Goal: Navigation & Orientation: Find specific page/section

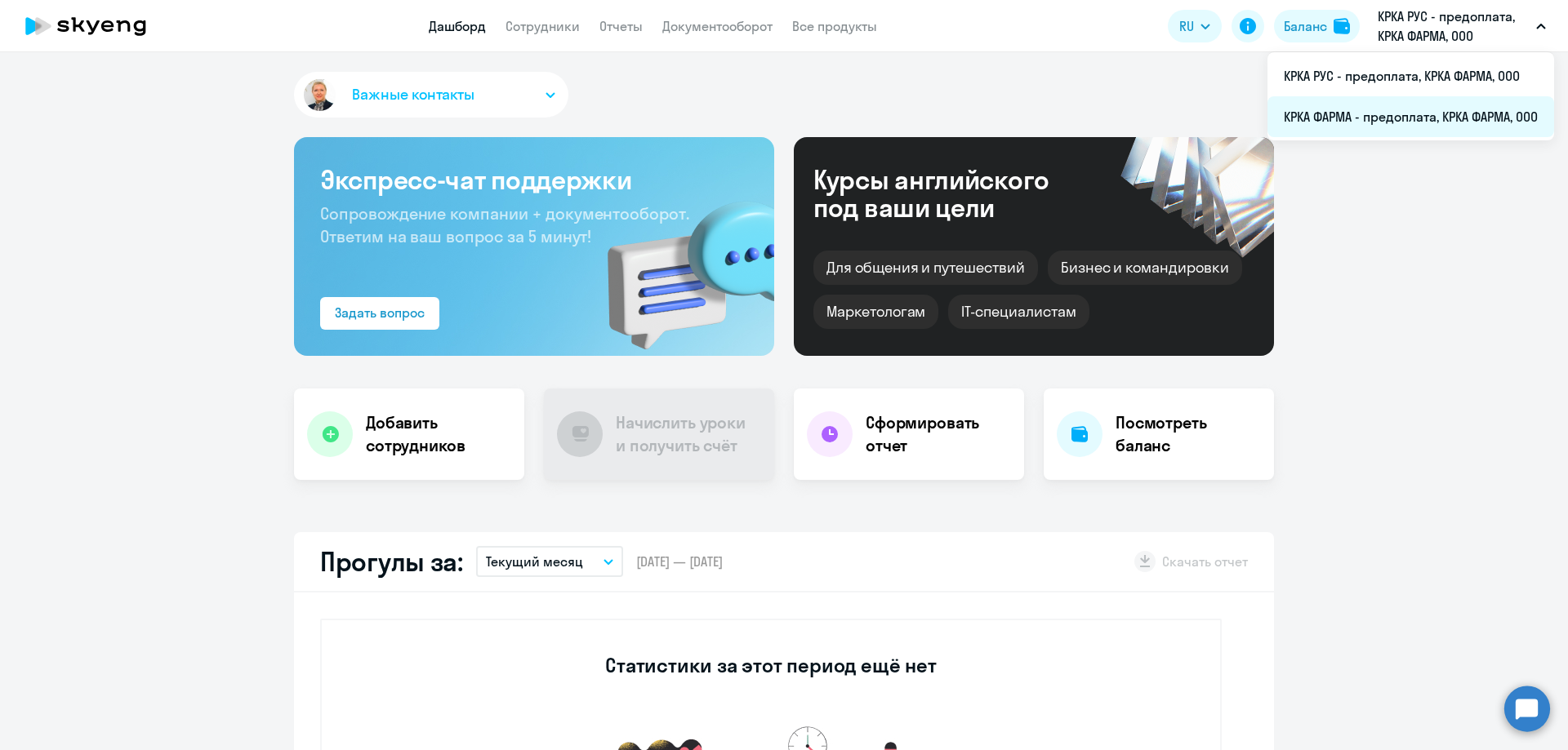
click at [1399, 120] on li "КРКА ФАРМА - предоплата, КРКА ФАРМА, ООО" at bounding box center [1410, 117] width 287 height 41
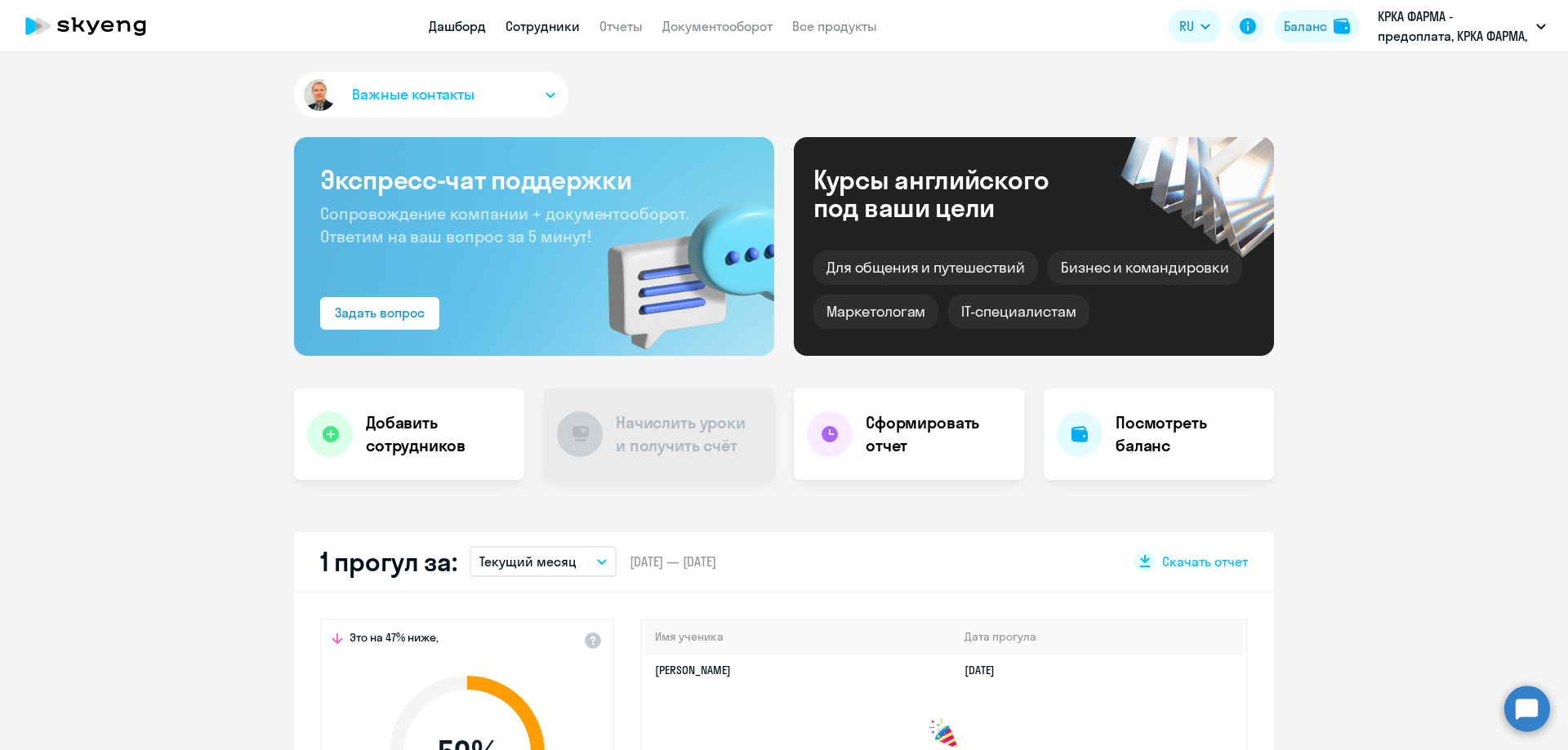
click at [576, 32] on link "Сотрудники" at bounding box center [542, 25] width 74 height 17
select select "30"
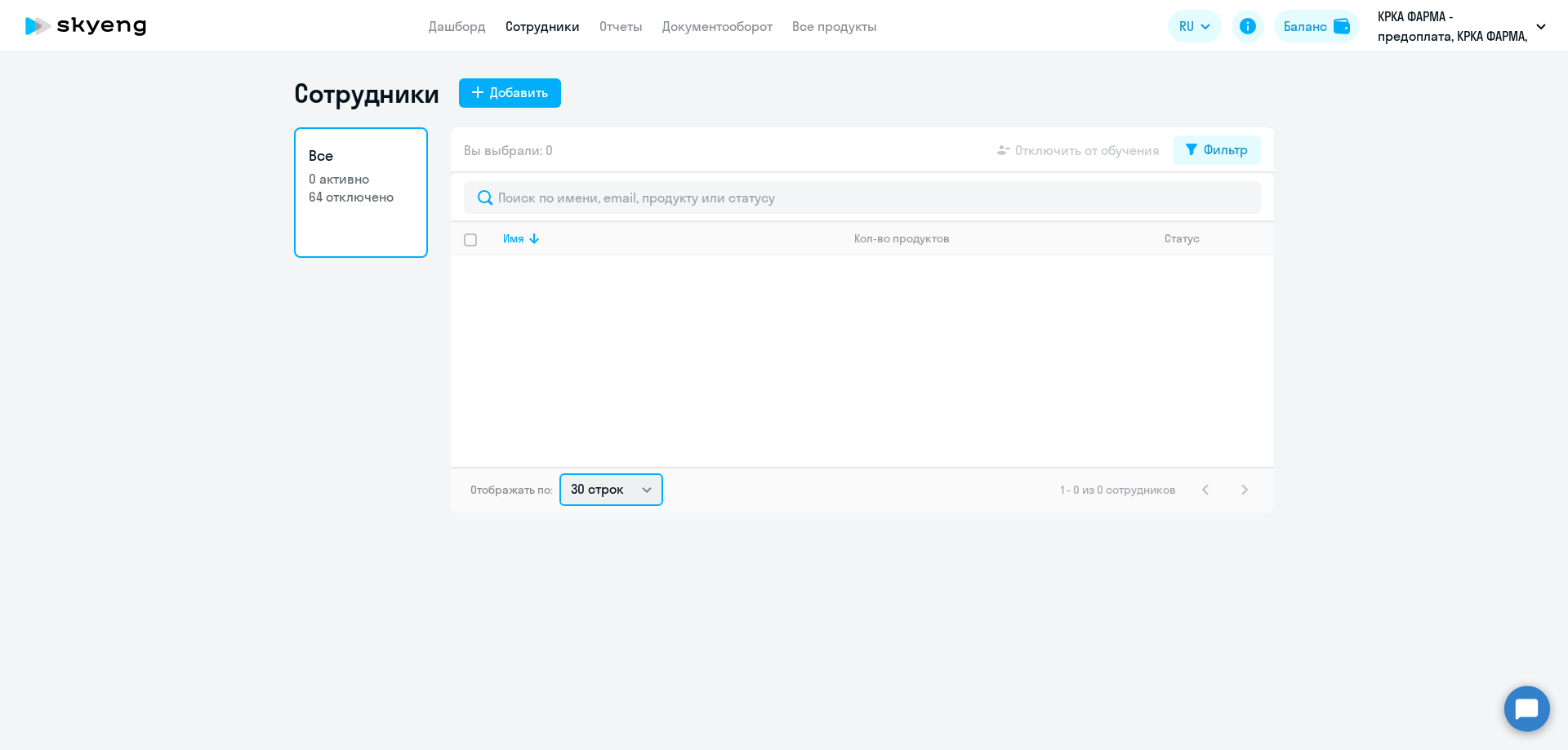
click at [646, 489] on select "30 строк 50 строк 100 строк" at bounding box center [611, 490] width 104 height 33
click at [560, 474] on select "30 строк 50 строк 100 строк" at bounding box center [611, 490] width 104 height 33
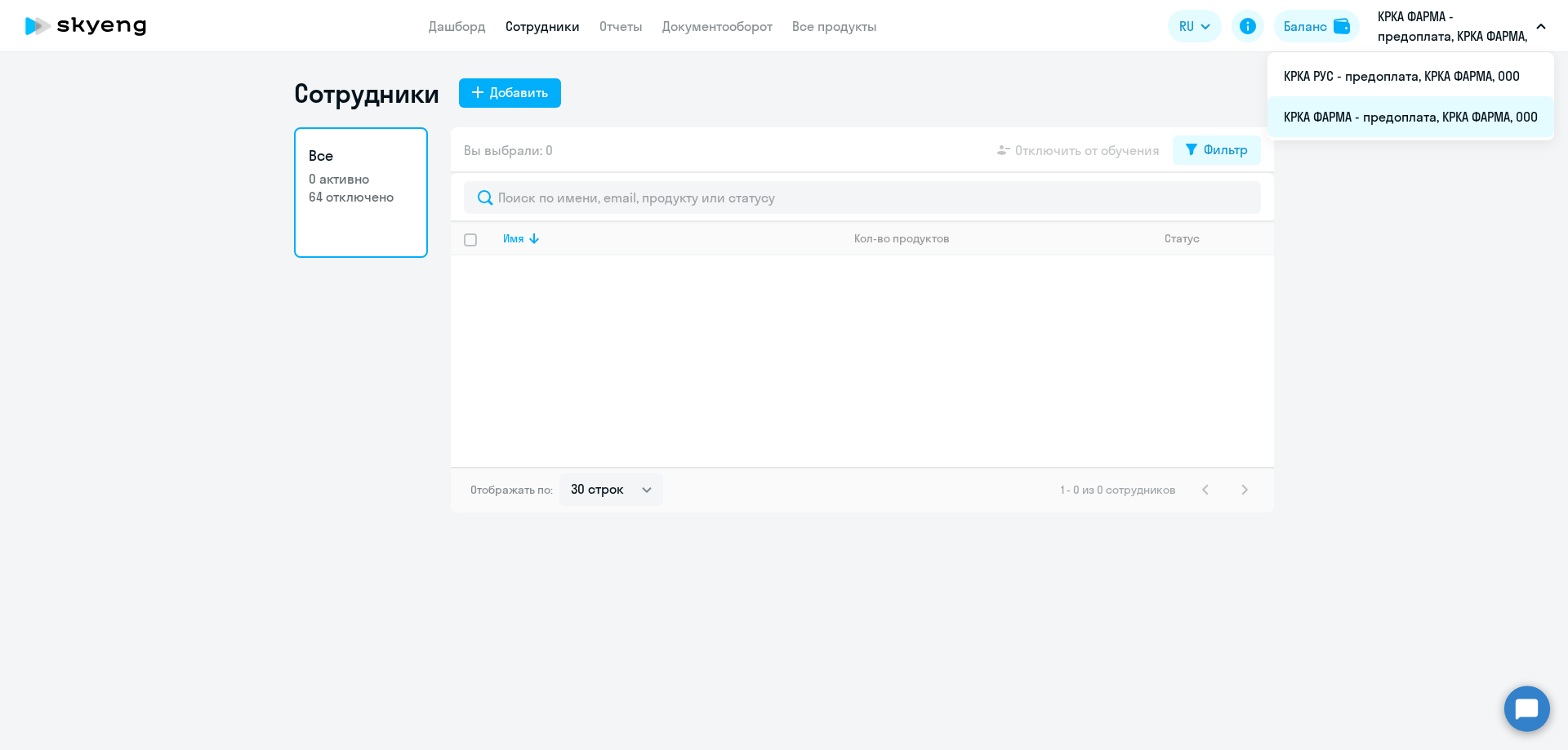
click at [1374, 118] on li "КРКА ФАРМА - предоплата, КРКА ФАРМА, ООО" at bounding box center [1410, 117] width 287 height 41
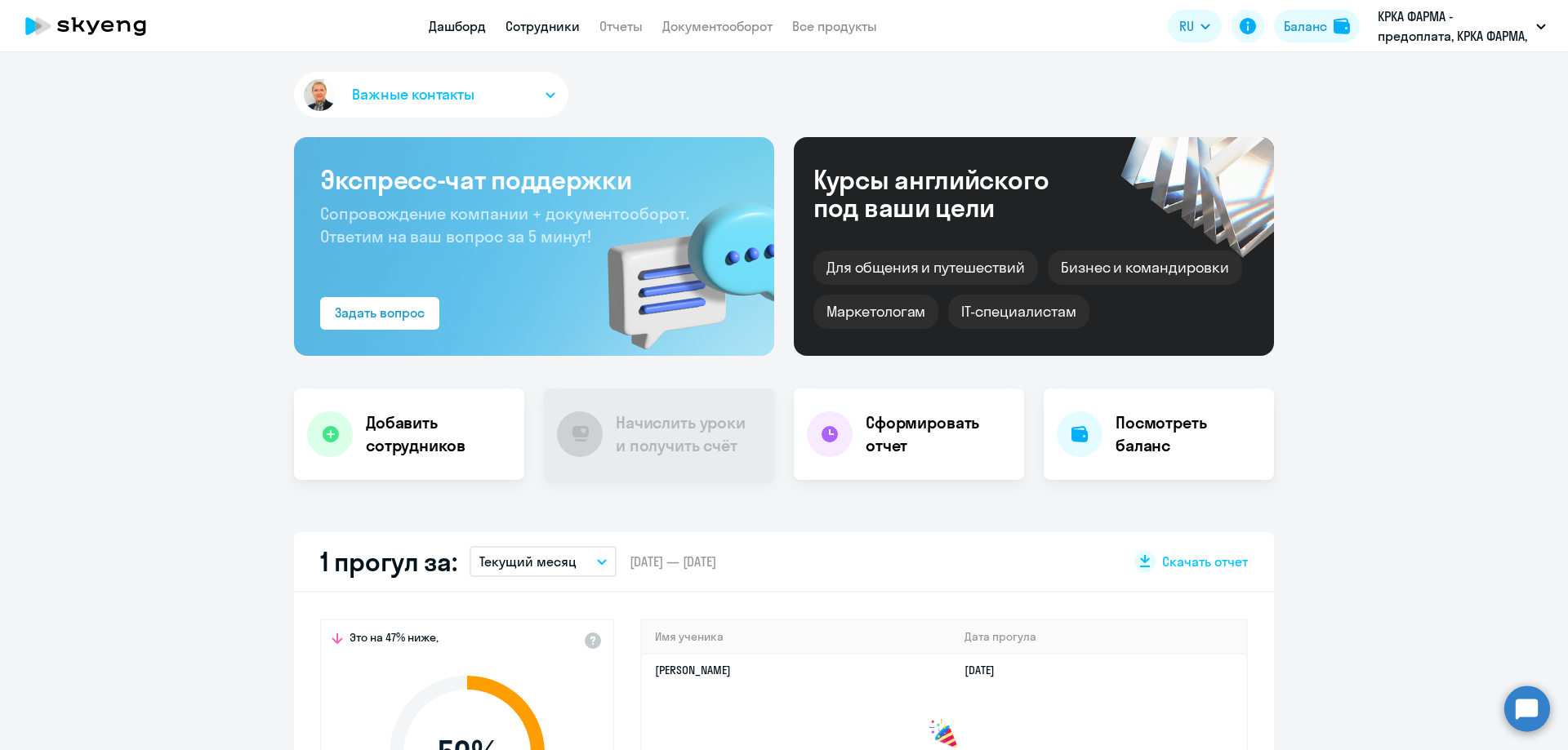
click at [564, 31] on link "Сотрудники" at bounding box center [542, 25] width 74 height 17
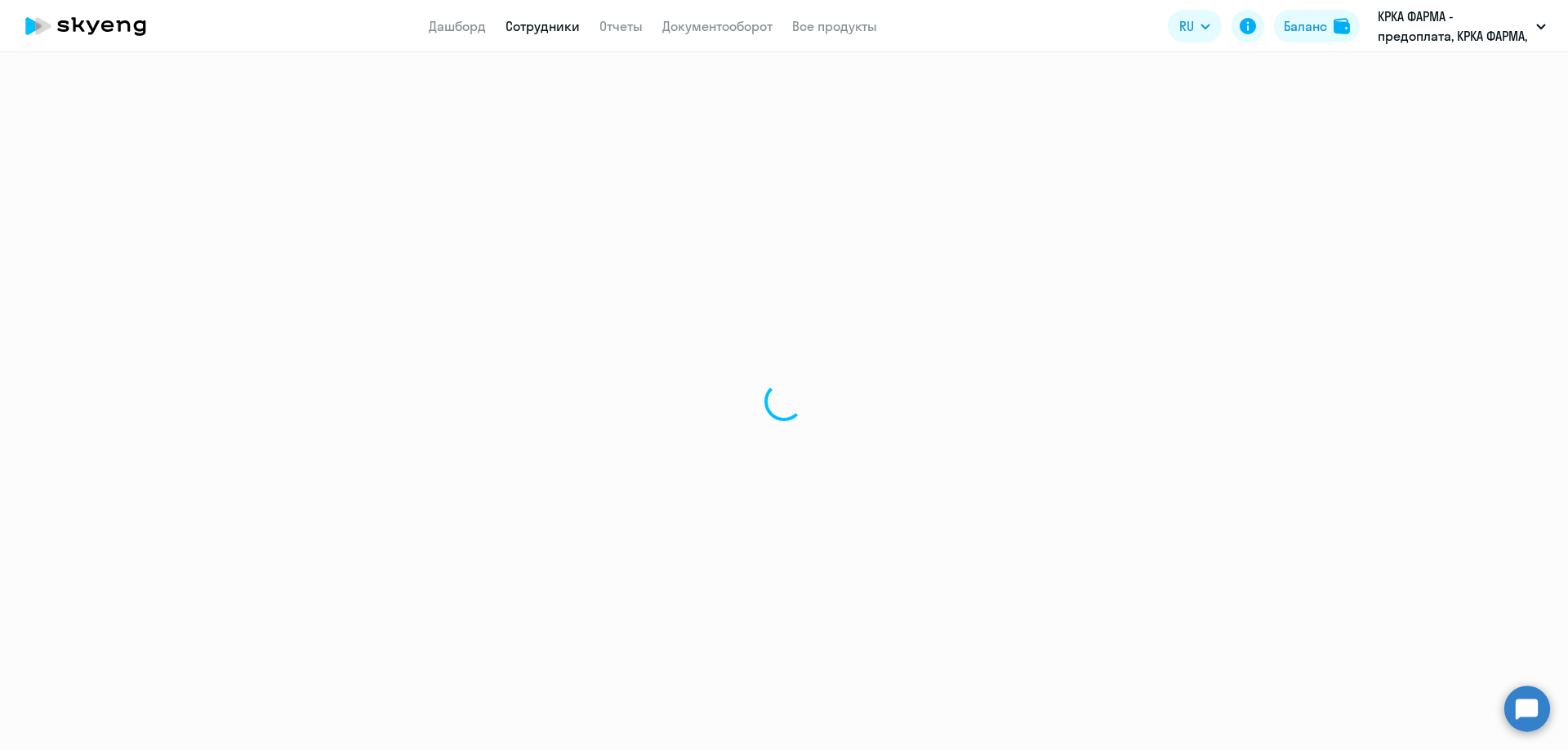
select select "30"
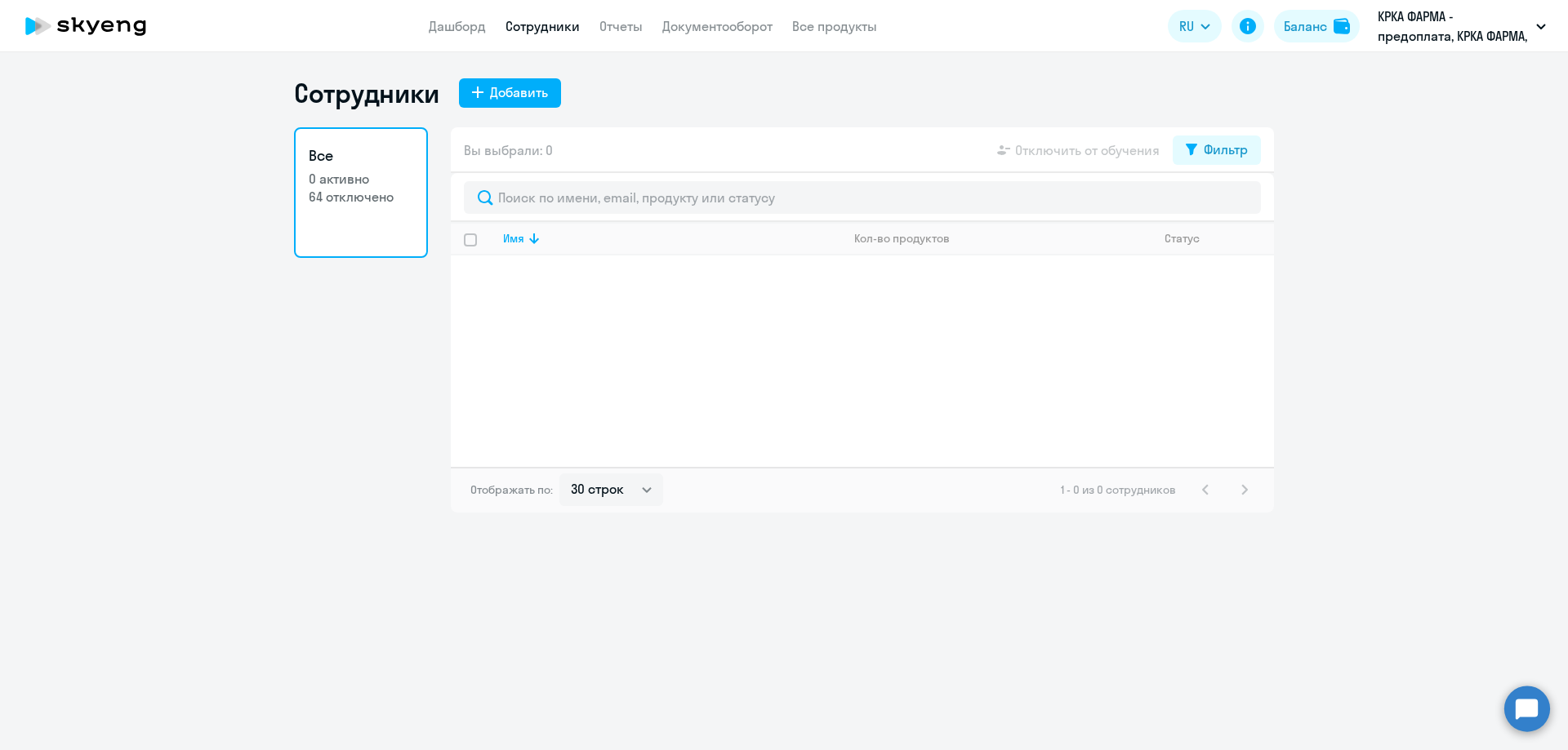
select select "30"
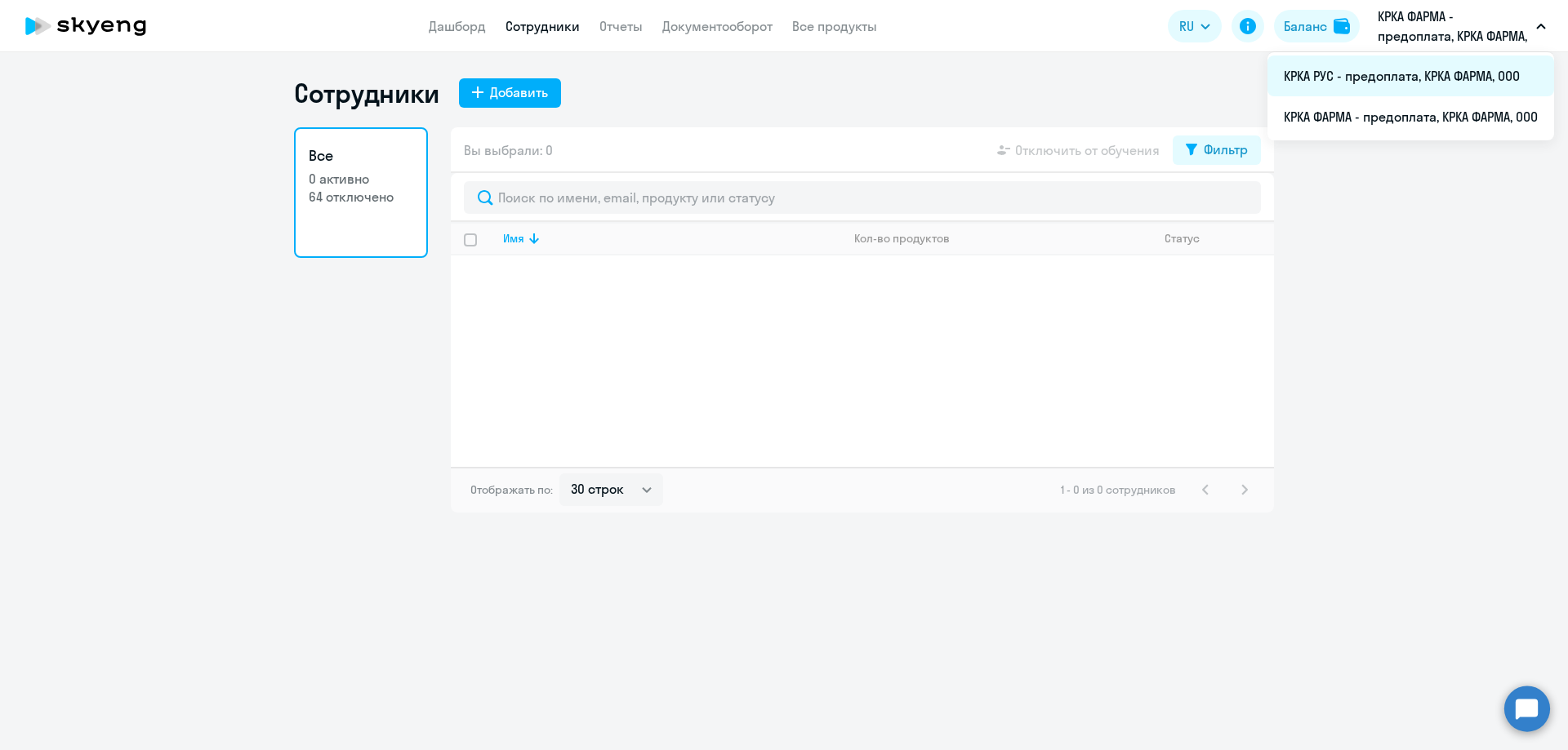
click at [1387, 76] on li "КРКА РУС - предоплата, КРКА ФАРМА, ООО" at bounding box center [1410, 76] width 287 height 41
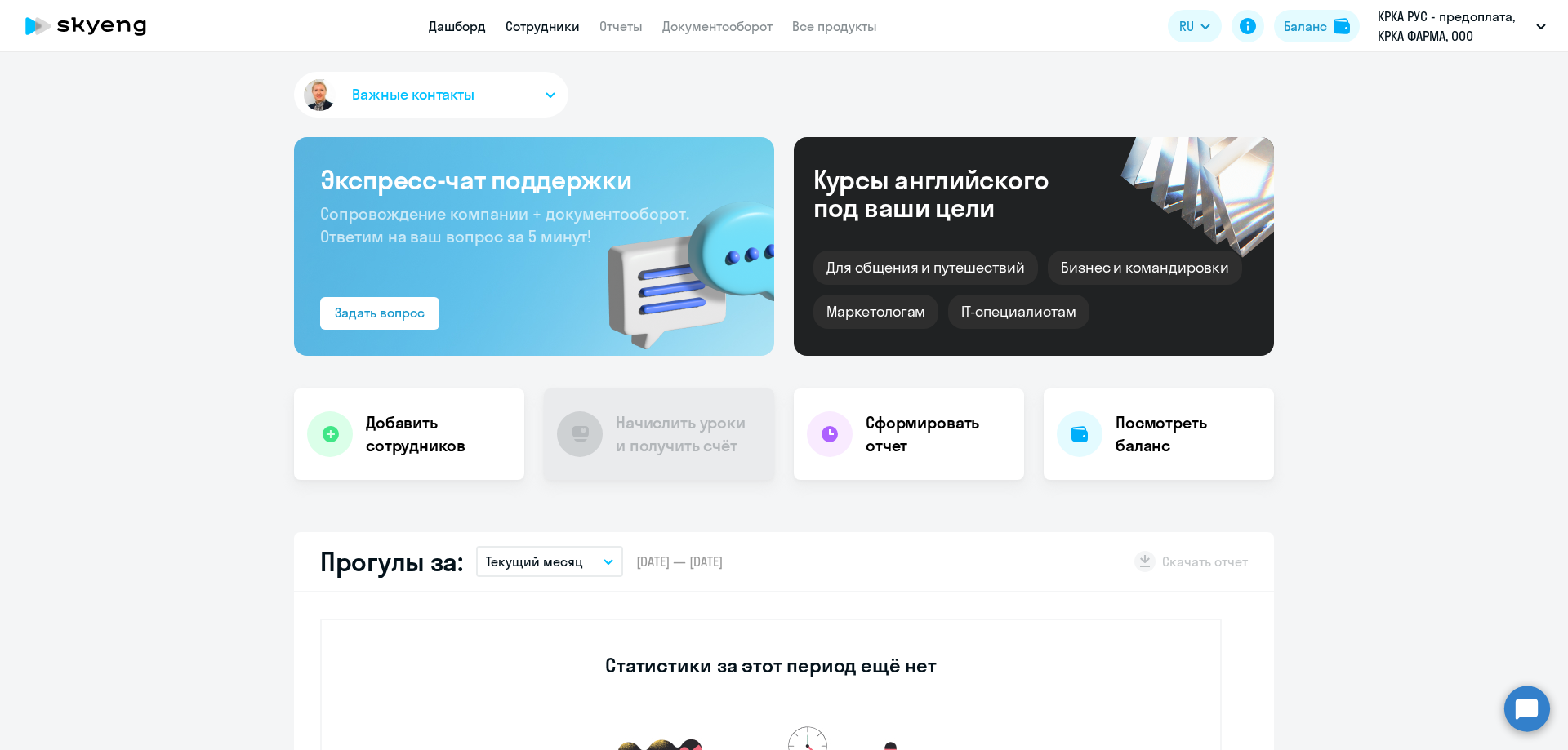
click at [543, 26] on link "Сотрудники" at bounding box center [542, 25] width 74 height 17
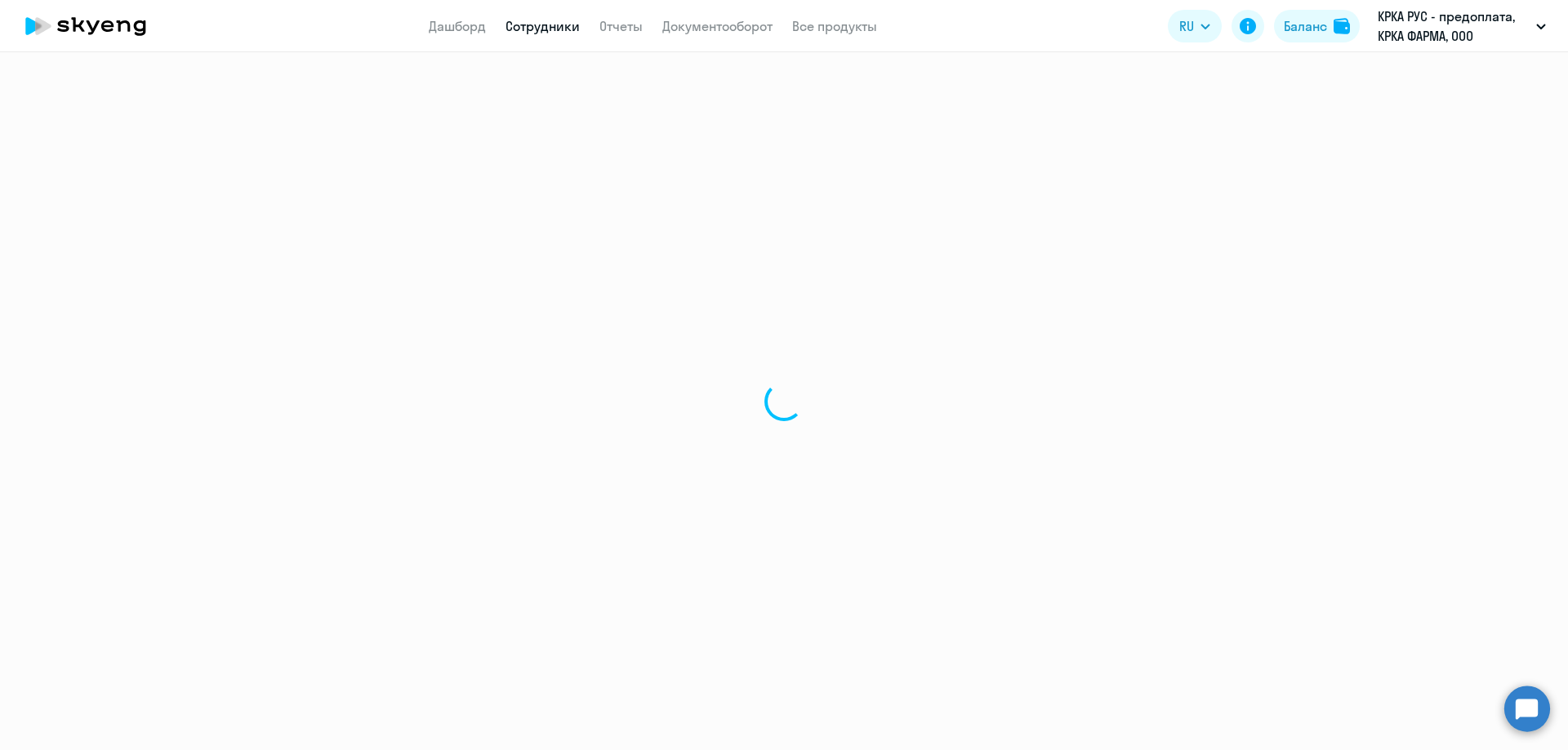
select select "30"
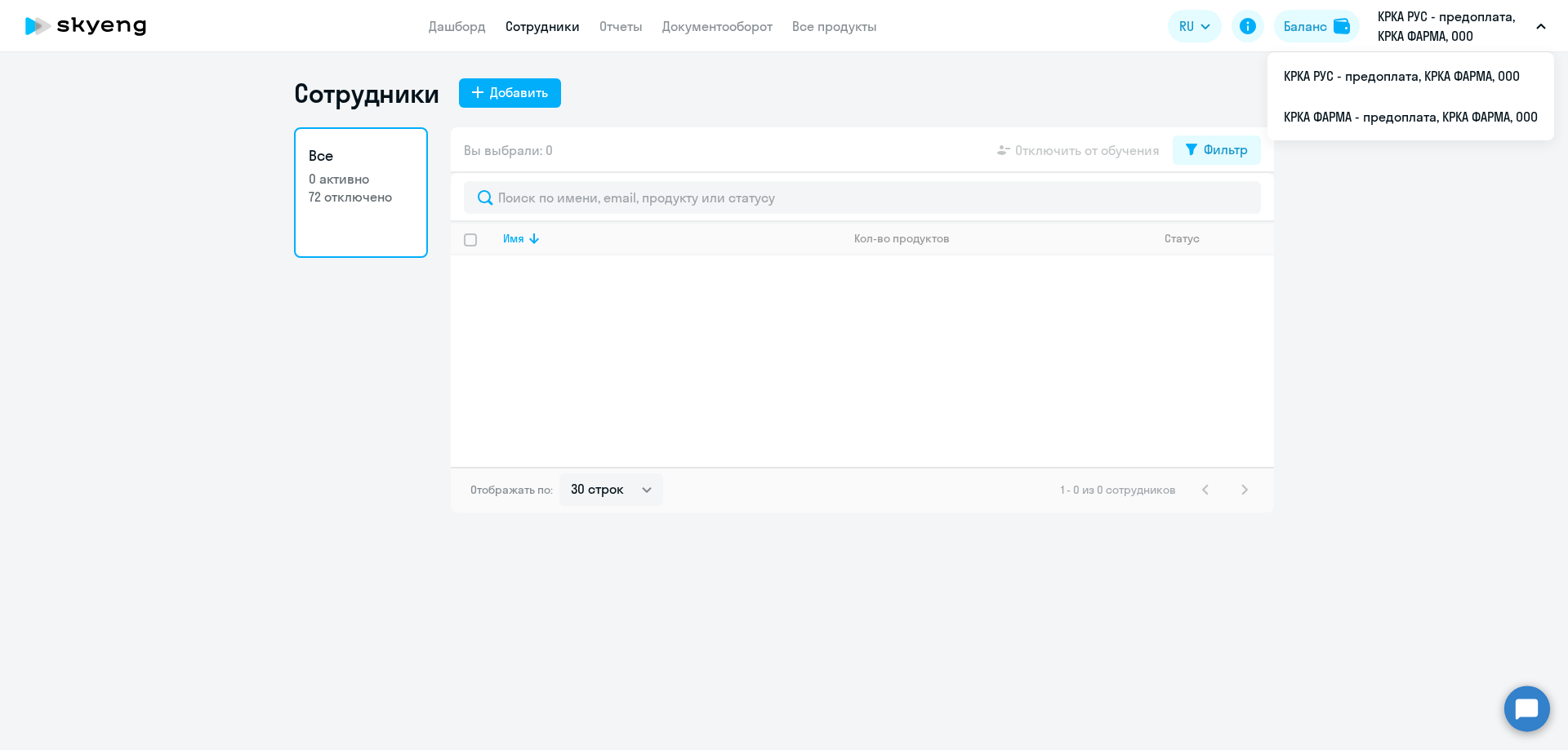
click at [1427, 32] on p "КРКА РУС - предоплата, КРКА ФАРМА, ООО" at bounding box center [1454, 26] width 152 height 39
click at [1367, 125] on li "КРКА ФАРМА - предоплата, КРКА ФАРМА, ООО" at bounding box center [1410, 117] width 287 height 41
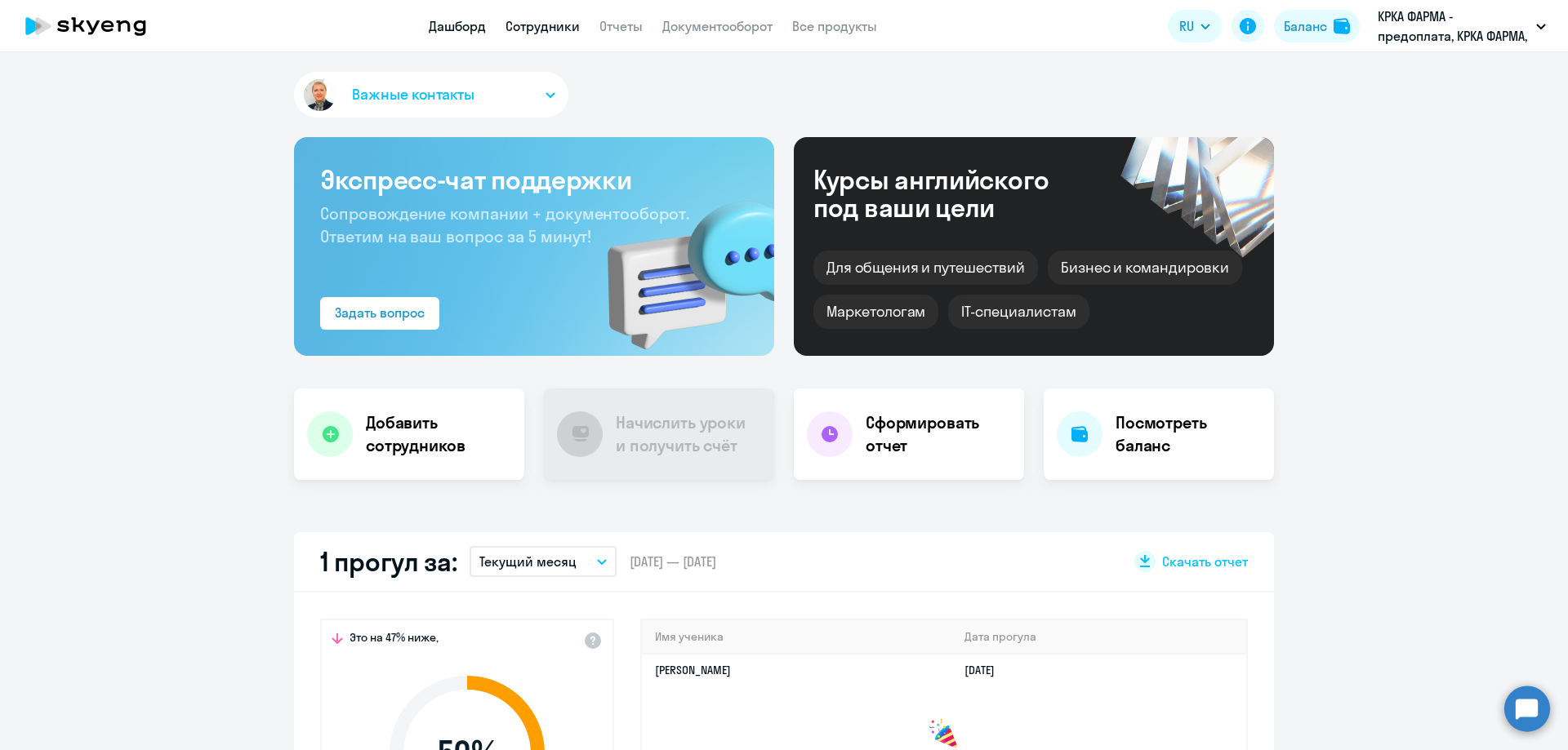
click at [550, 28] on link "Сотрудники" at bounding box center [542, 25] width 74 height 17
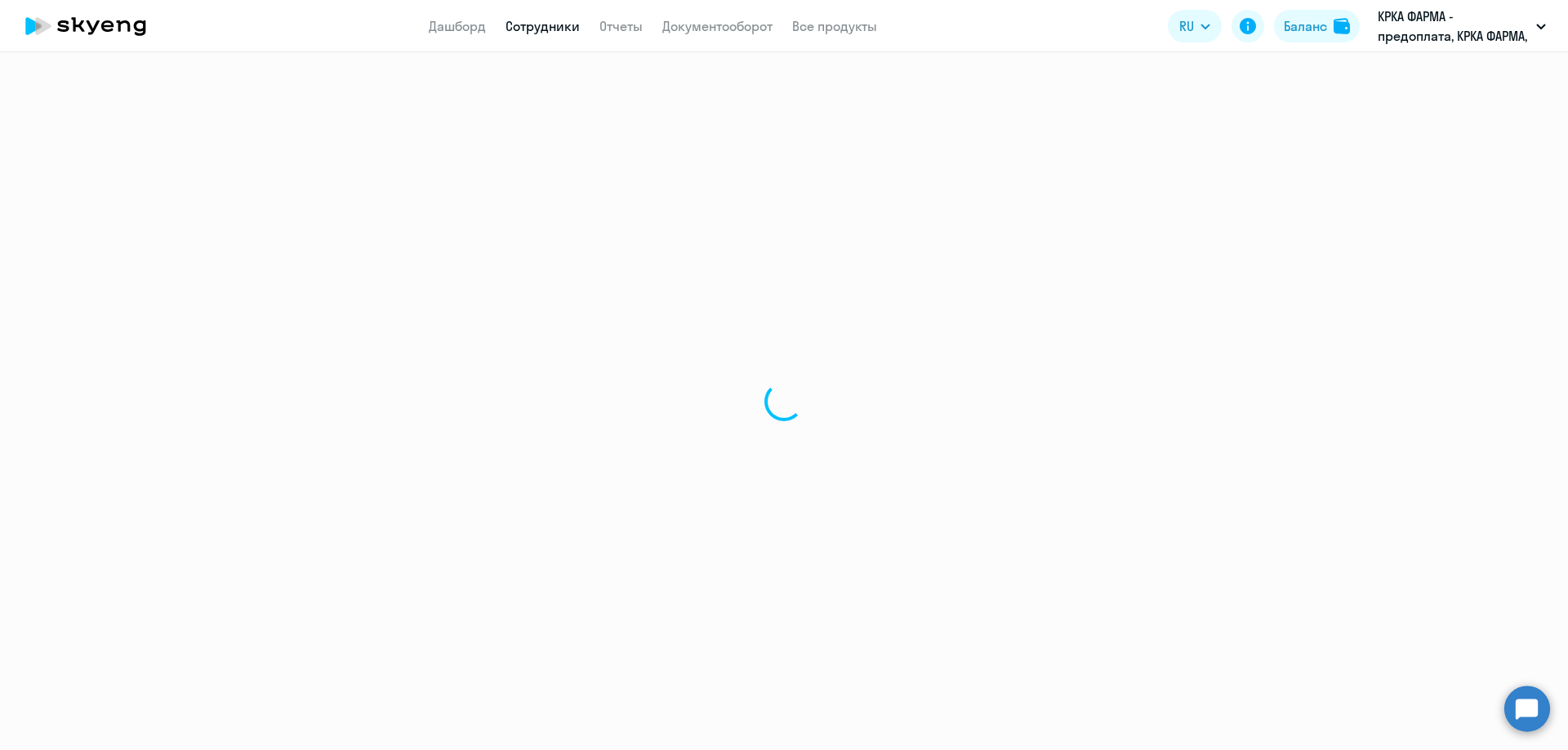
select select "30"
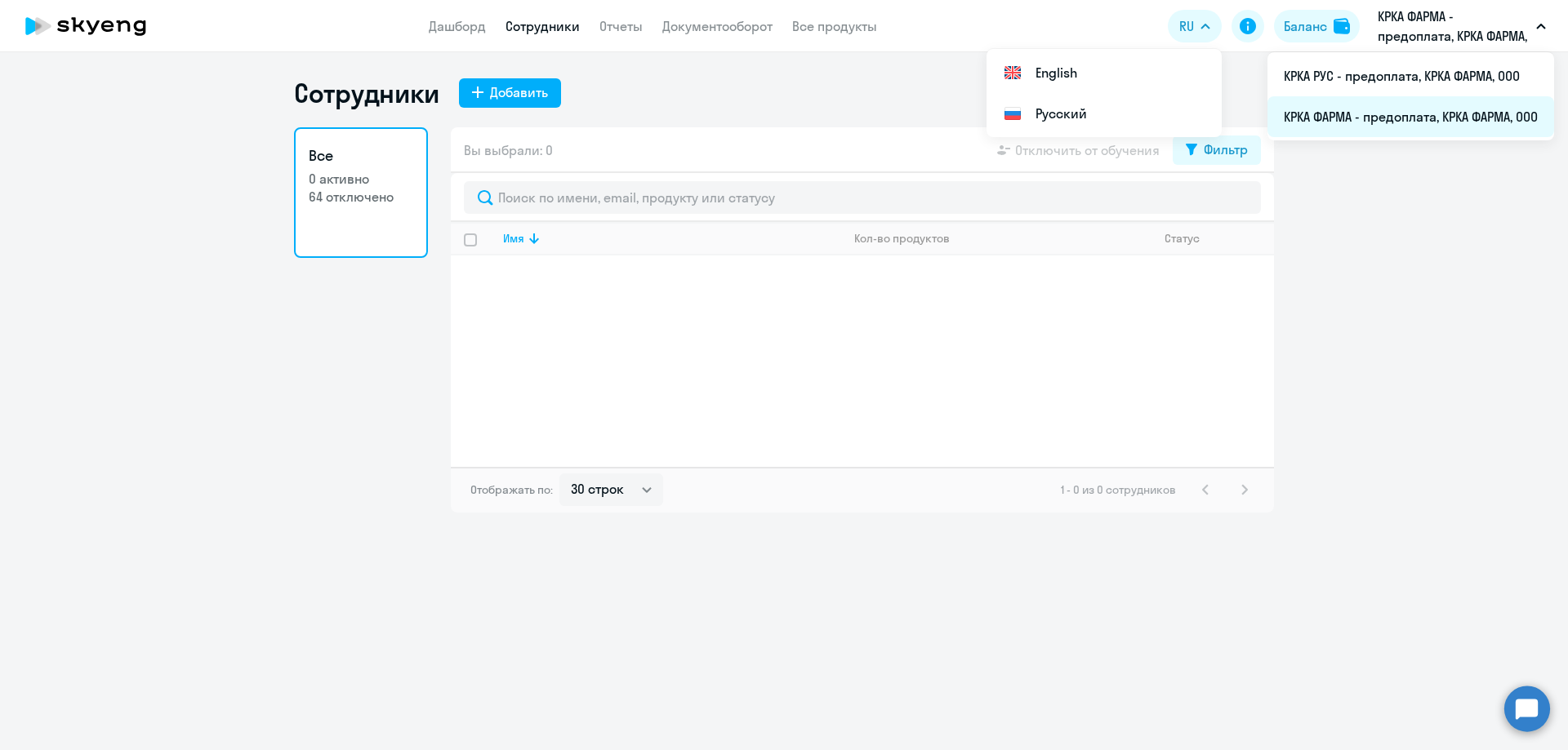
click at [1381, 117] on li "КРКА ФАРМА - предоплата, КРКА ФАРМА, ООО" at bounding box center [1410, 117] width 287 height 41
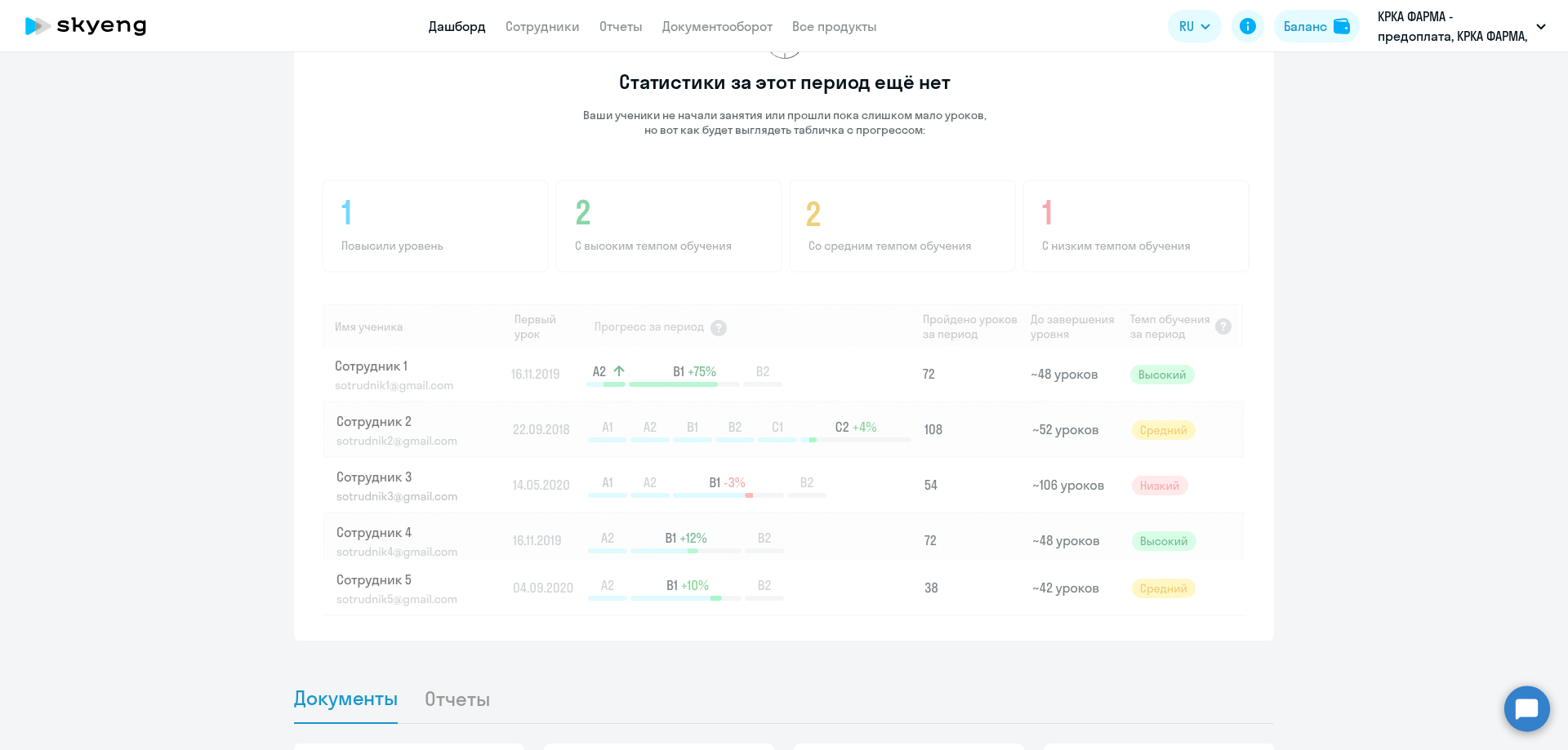
scroll to position [1051, 0]
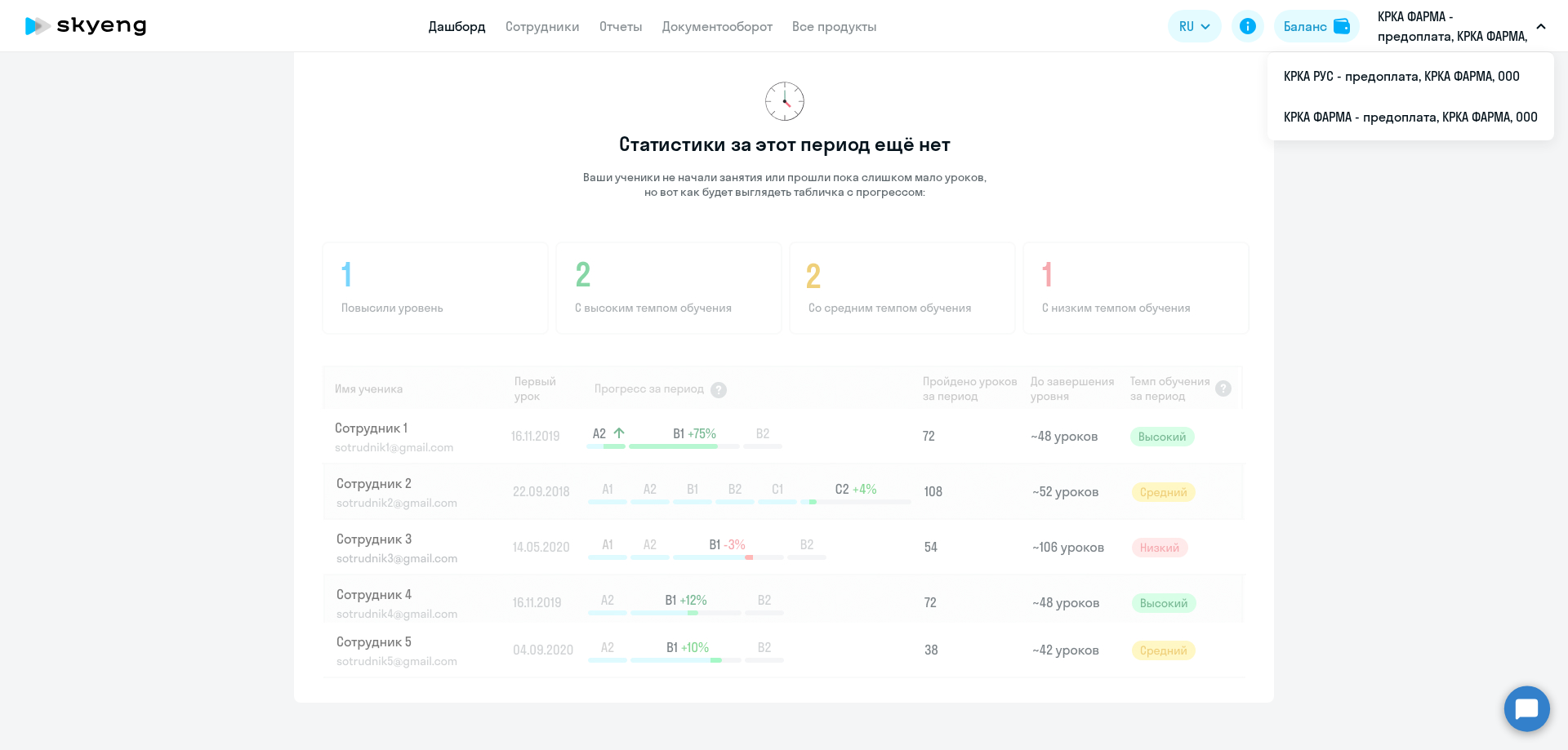
click at [1435, 23] on p "КРКА ФАРМА - предоплата, КРКА ФАРМА, ООО" at bounding box center [1454, 26] width 152 height 39
click at [1371, 120] on li "КРКА ФАРМА - предоплата, КРКА ФАРМА, ООО" at bounding box center [1410, 117] width 287 height 41
click at [541, 22] on link "Сотрудники" at bounding box center [542, 25] width 74 height 17
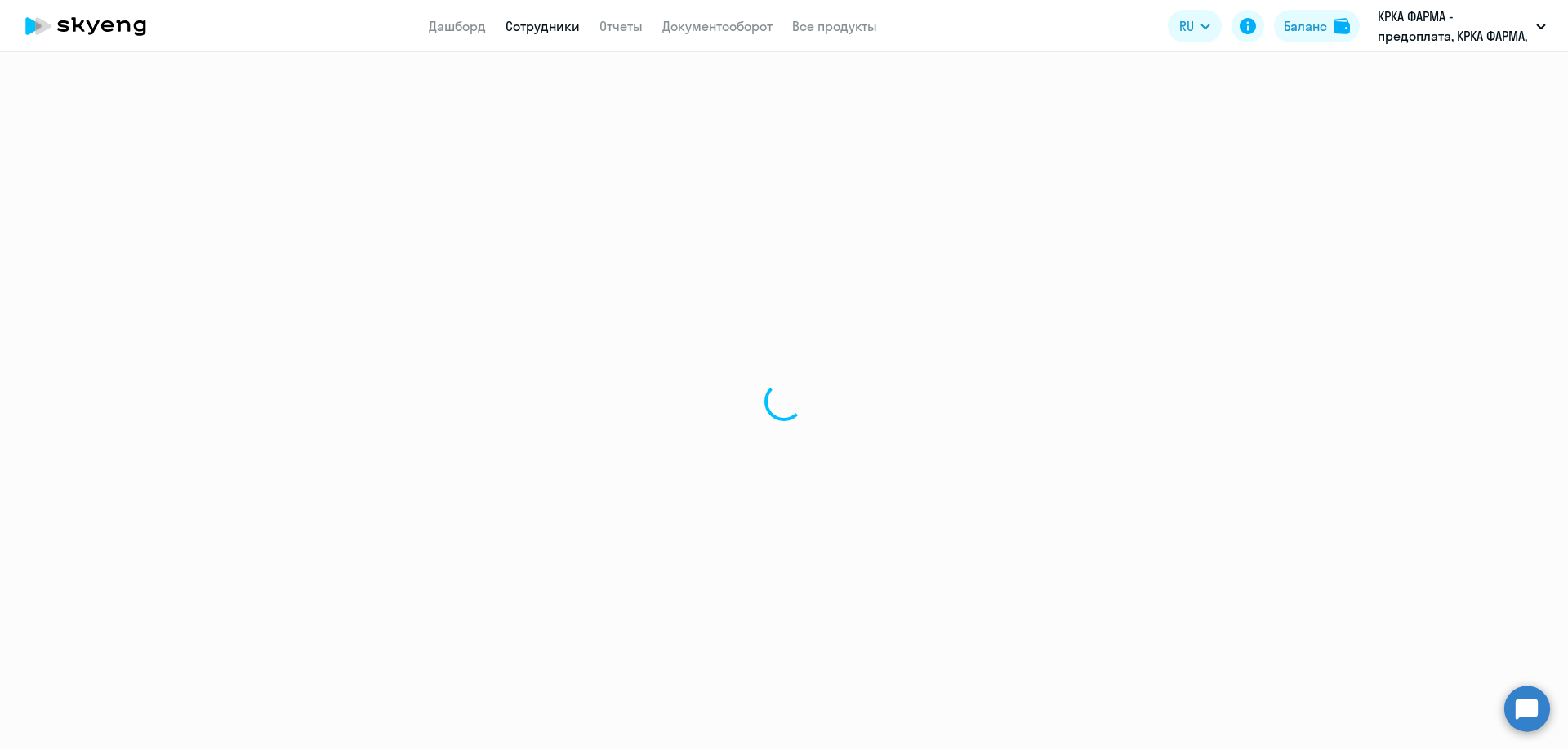
select select "30"
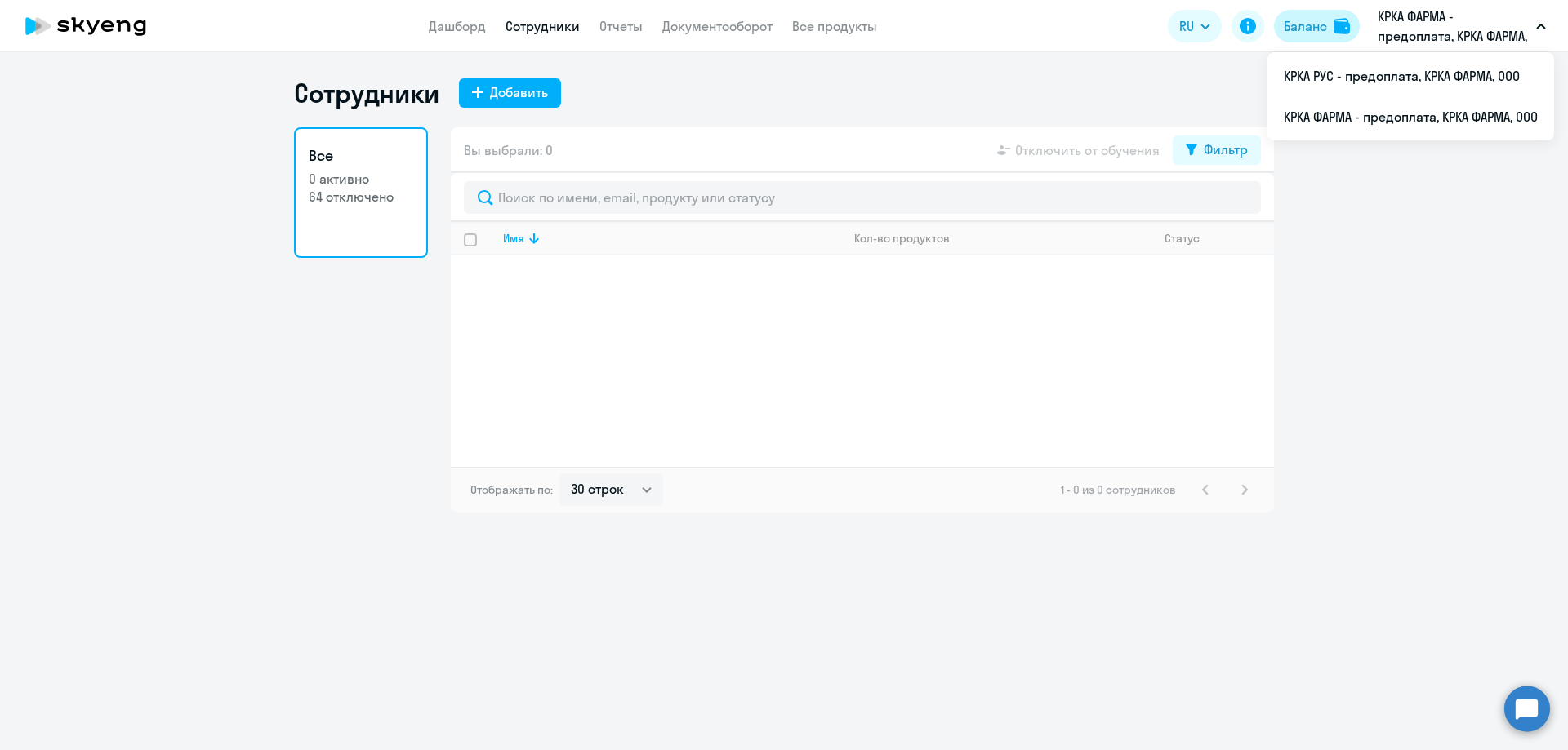
click at [1296, 27] on div "Баланс" at bounding box center [1305, 26] width 43 height 19
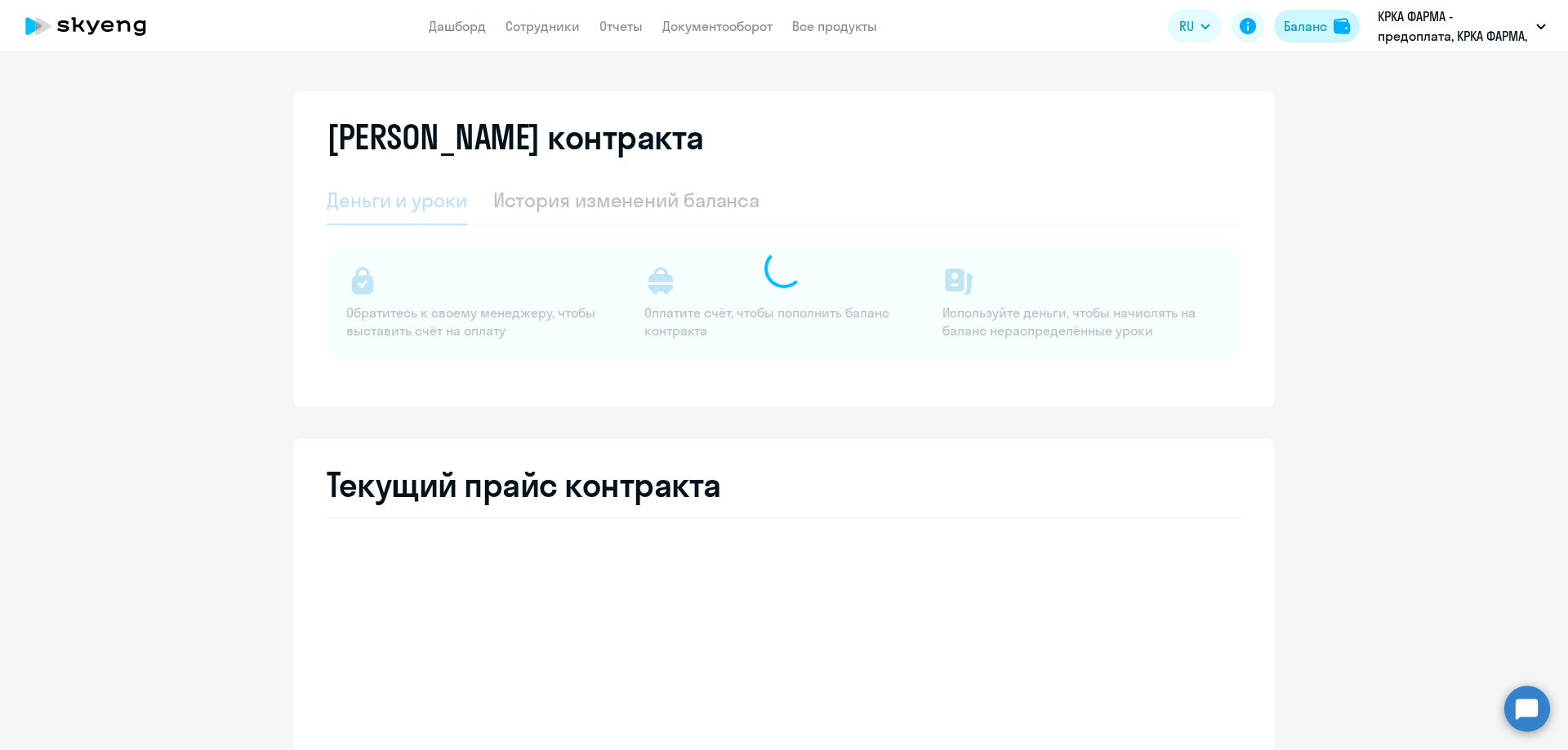
select select "english_adult_not_native_speaker"
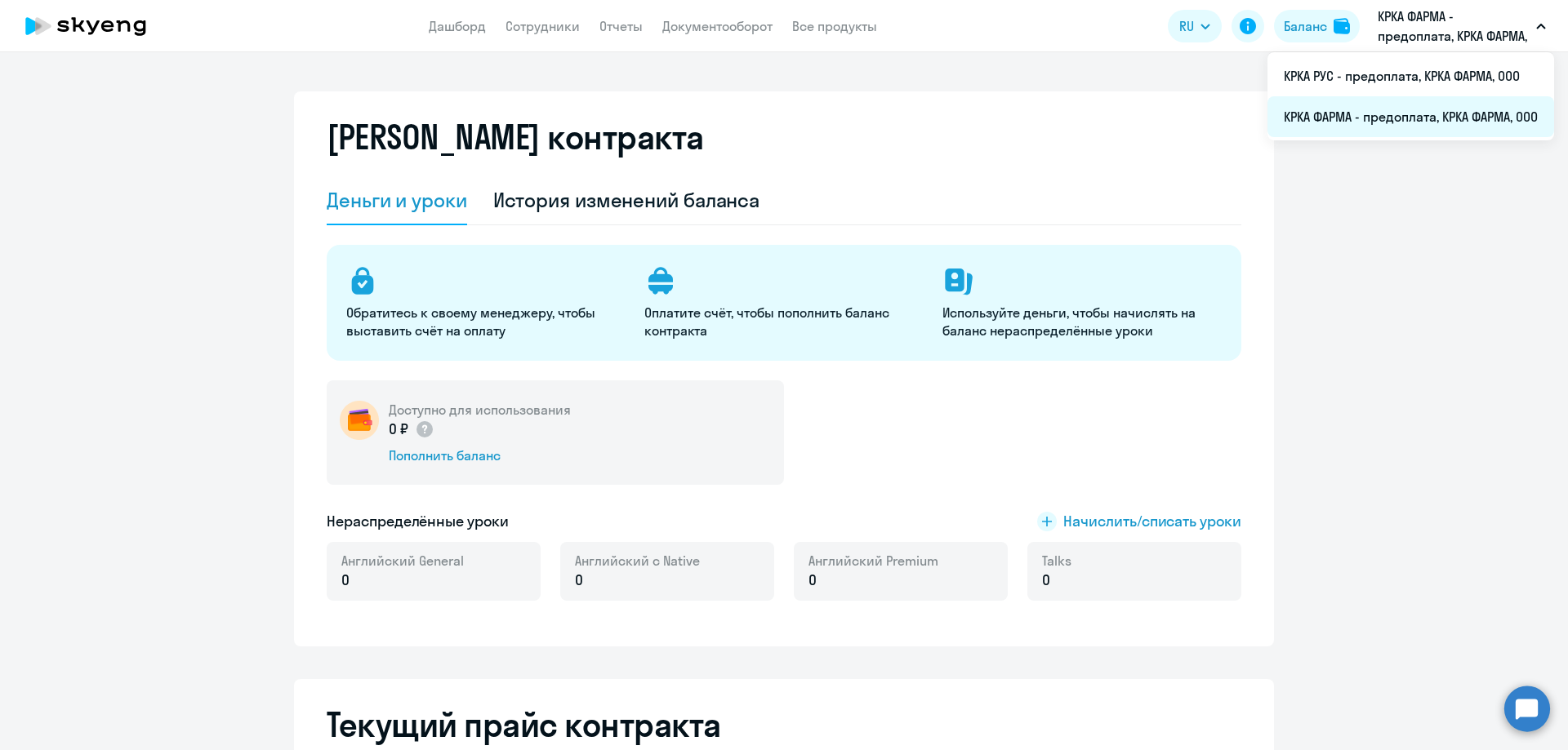
click at [1357, 121] on li "КРКА ФАРМА - предоплата, КРКА ФАРМА, ООО" at bounding box center [1410, 117] width 287 height 41
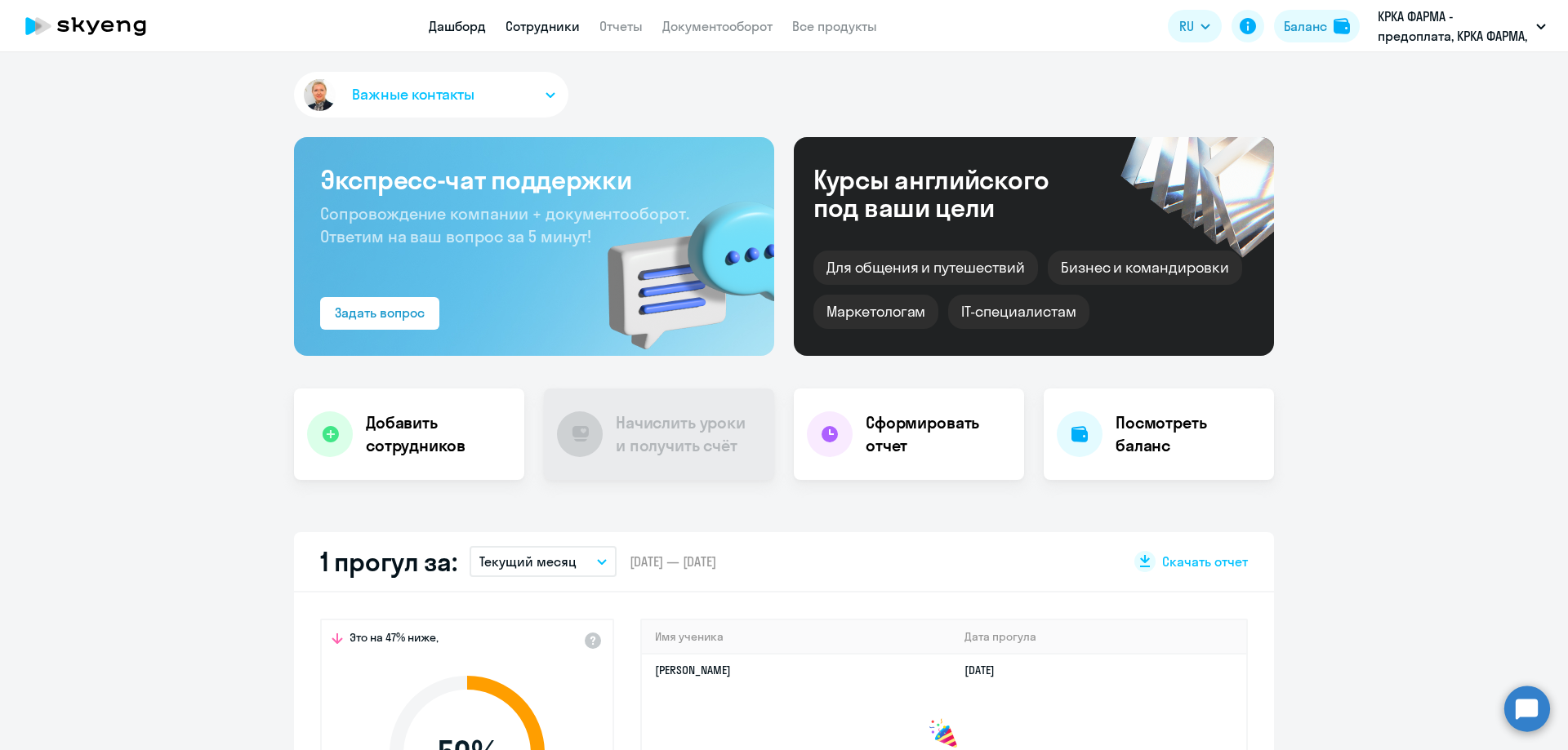
click at [532, 27] on link "Сотрудники" at bounding box center [542, 25] width 74 height 17
select select "30"
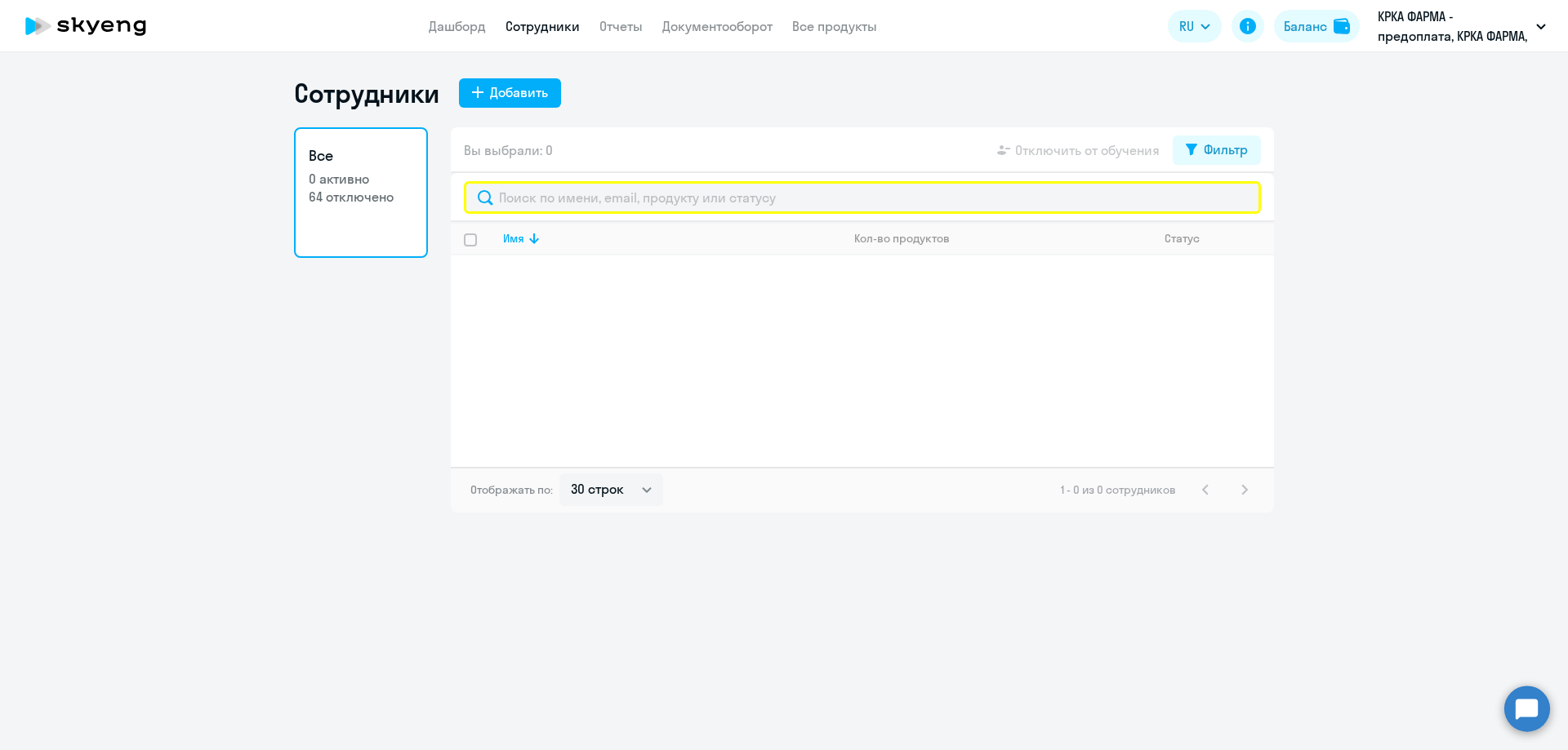
click at [549, 413] on div "Имя Кол-во продуктов Статус" at bounding box center [862, 344] width 823 height 245
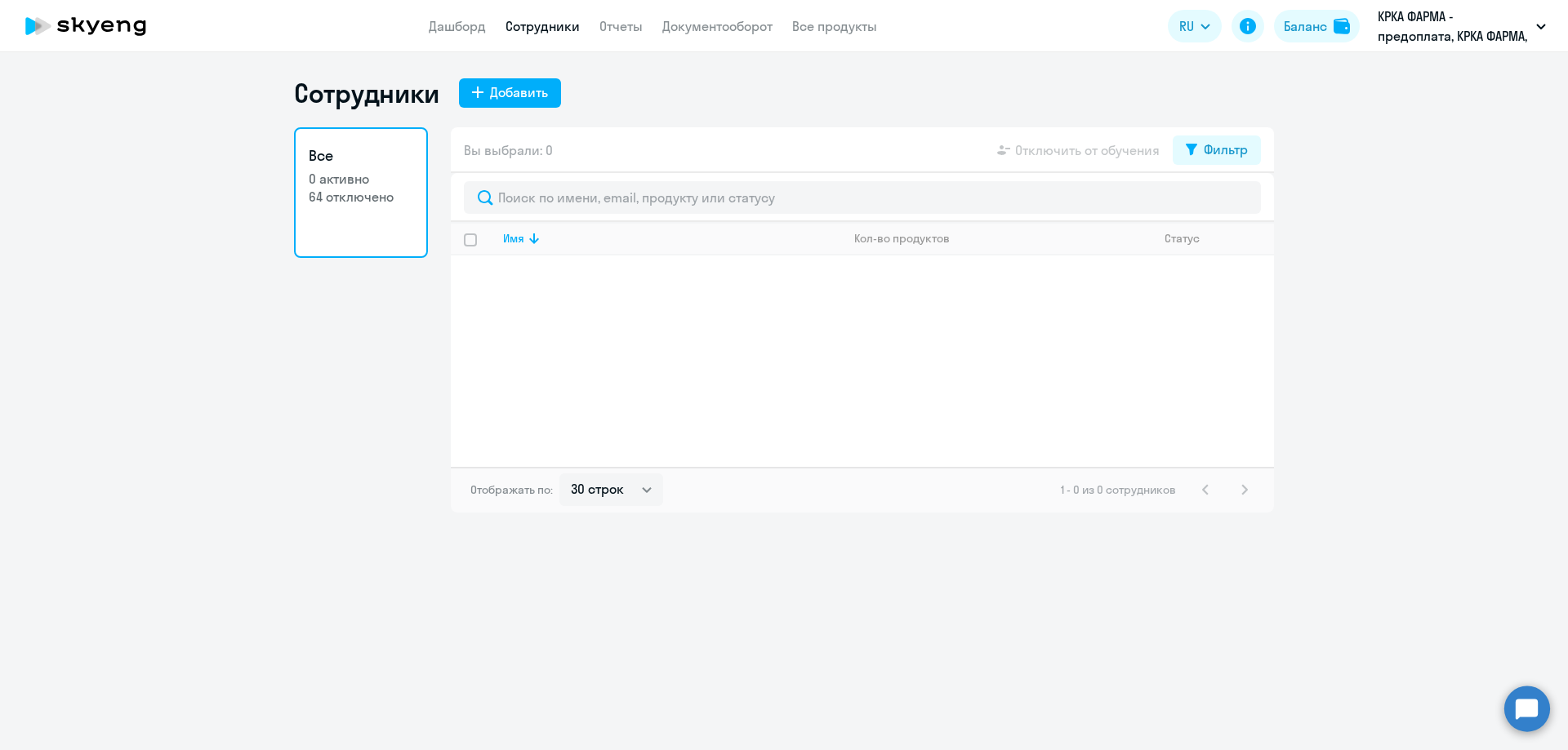
click at [310, 387] on div "Все 0 активно 64 отключено" at bounding box center [361, 320] width 134 height 385
select select "30"
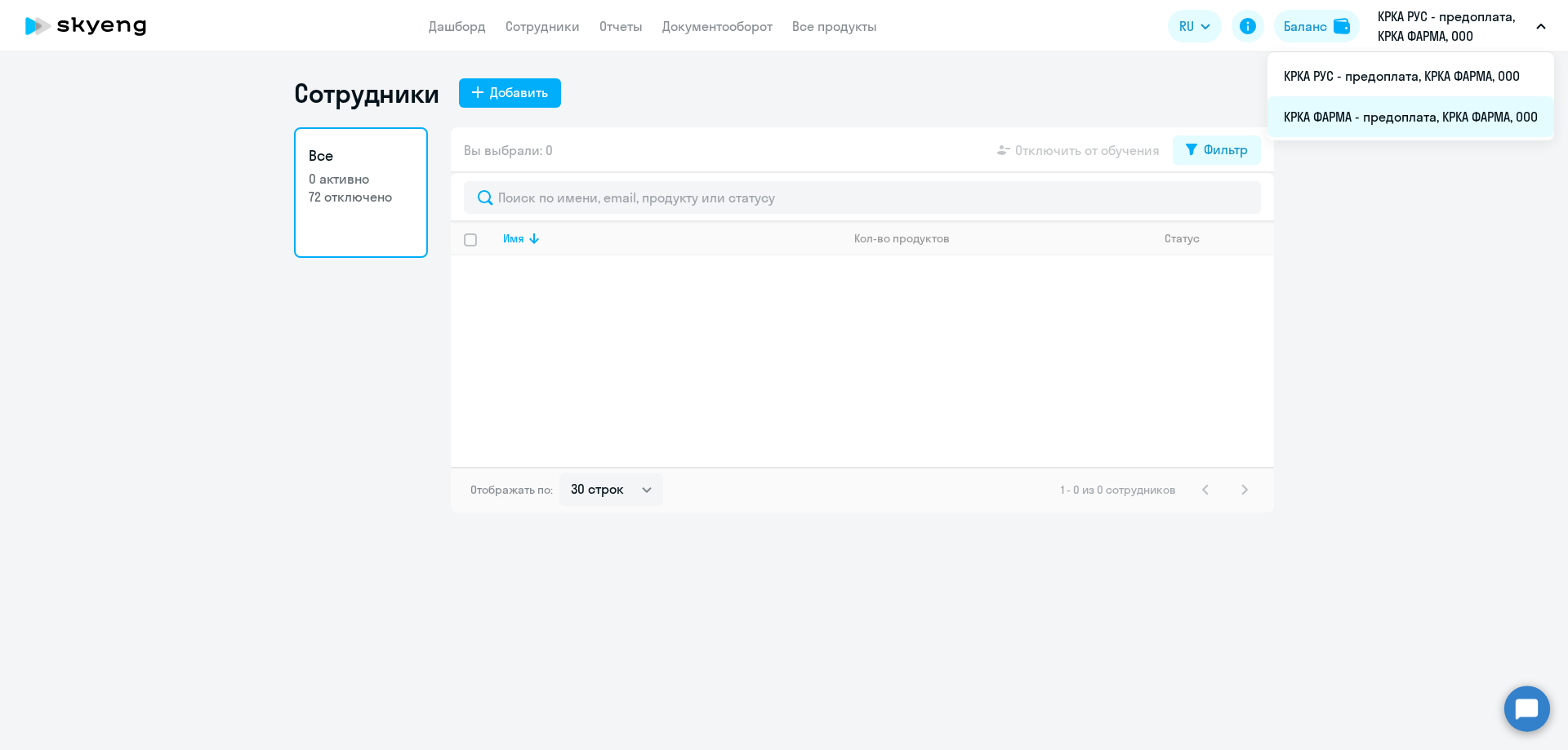
click at [1368, 110] on li "КРКА ФАРМА - предоплата, КРКА ФАРМА, ООО" at bounding box center [1410, 117] width 287 height 41
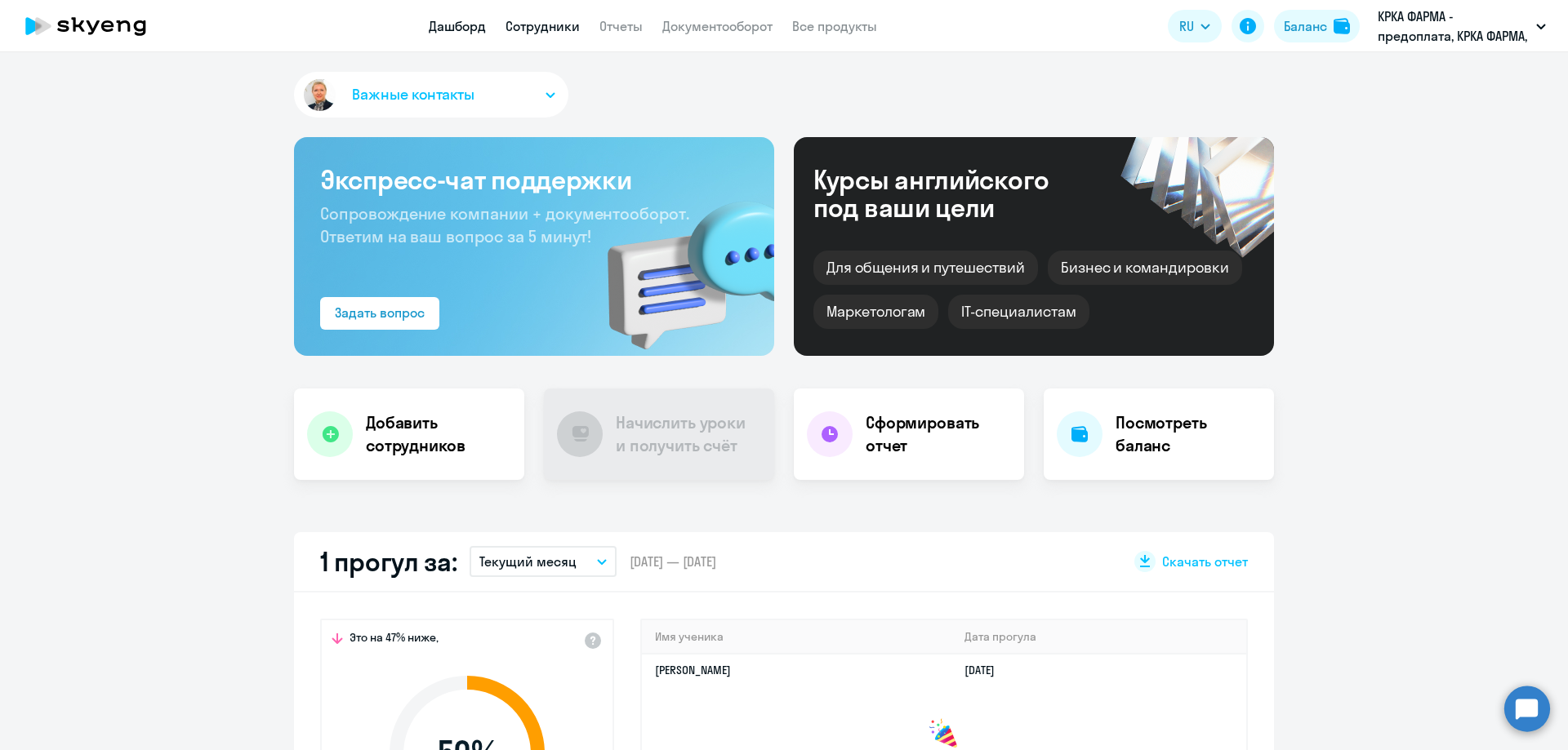
click at [545, 28] on link "Сотрудники" at bounding box center [542, 25] width 74 height 17
select select "30"
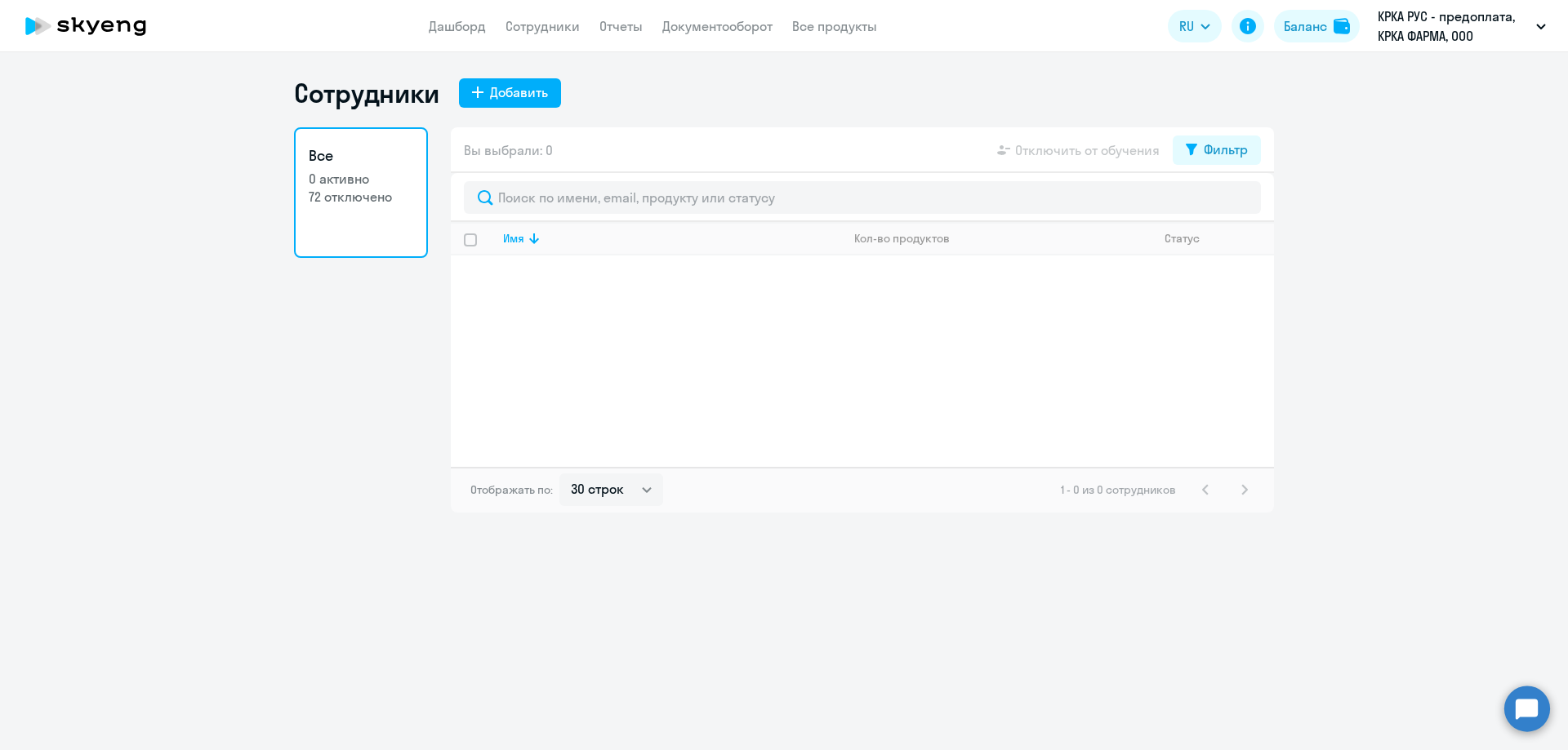
select select "30"
click at [1353, 120] on li "КРКА ФАРМА - предоплата, КРКА ФАРМА, ООО" at bounding box center [1410, 117] width 287 height 41
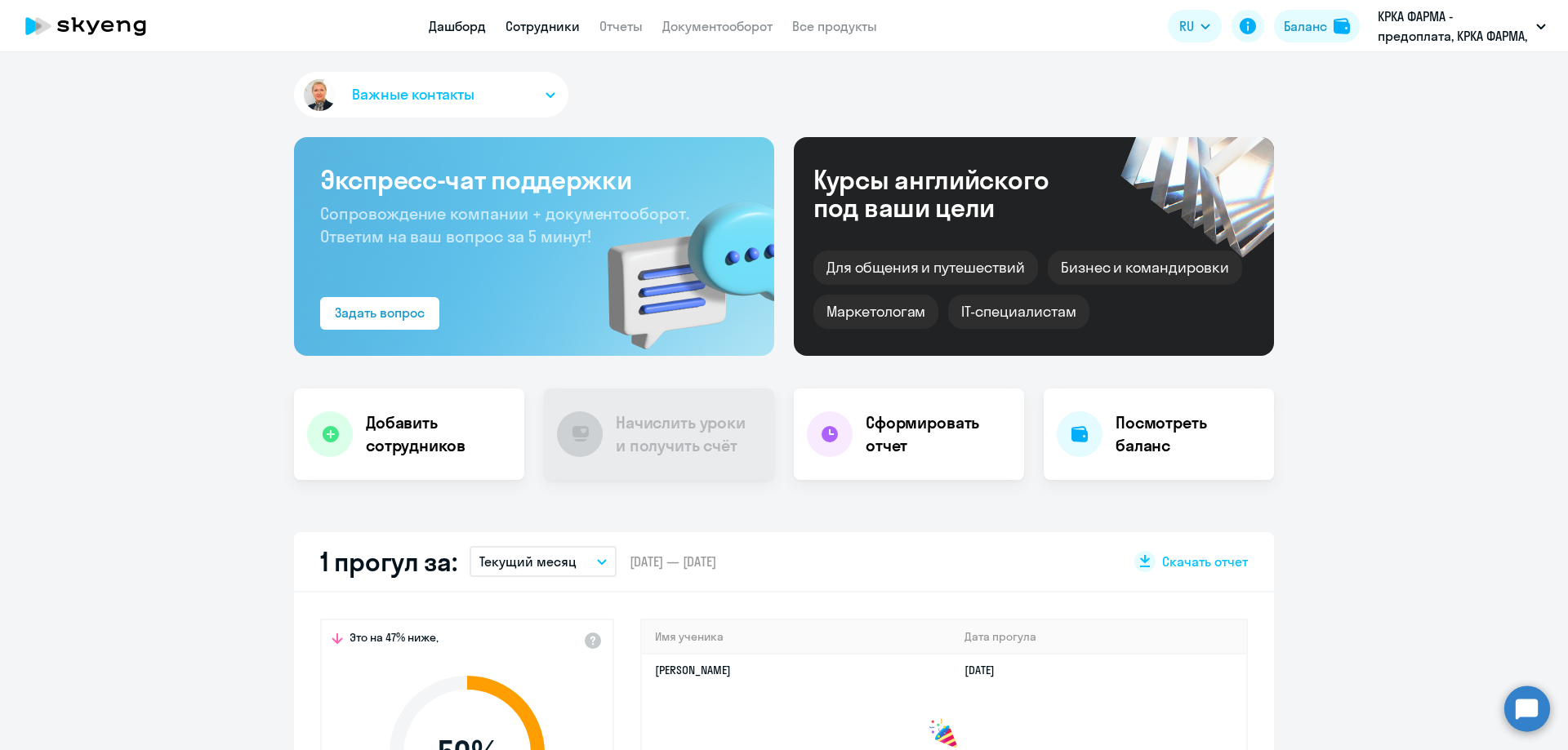
click at [566, 29] on link "Сотрудники" at bounding box center [542, 25] width 74 height 17
select select "30"
